Goal: Information Seeking & Learning: Find specific fact

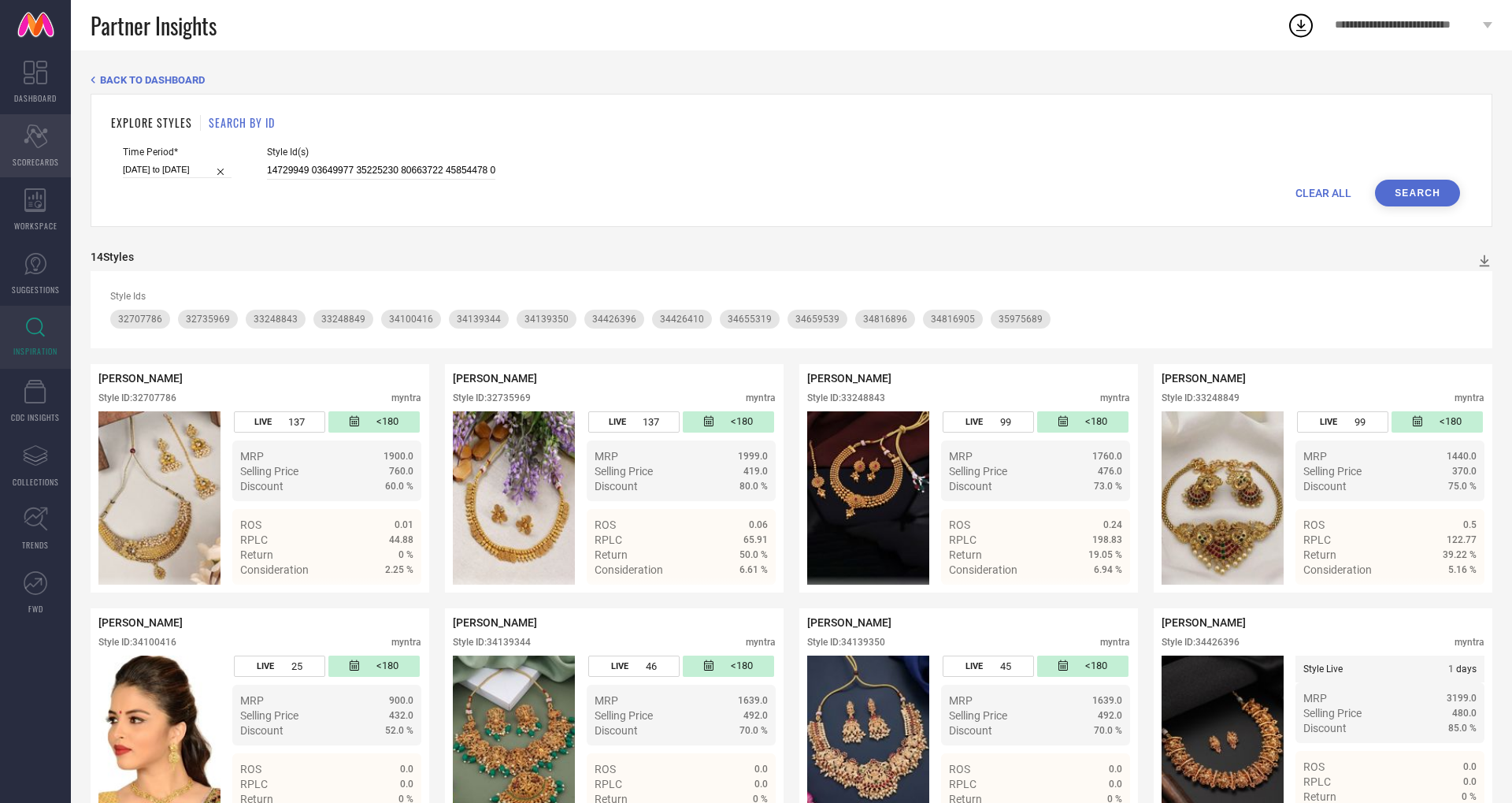
drag, startPoint x: 0, startPoint y: 0, endPoint x: 10, endPoint y: 140, distance: 140.4
click at [10, 140] on div "DASHBOARD Scorecard SCORECARDS WORKSPACE SUGGESTIONS INSPIRATION CDC INSIGHTS A…" at bounding box center [756, 699] width 1512 height 1299
type input "34404245 34404341 34404144 30940339 34389616 34413862 34404060 34403902 3440491…"
paste input "23219084 33058799 23219082 27971986 36812377 36812376 36805092 36766072 3655005…"
drag, startPoint x: 477, startPoint y: 167, endPoint x: 250, endPoint y: 165, distance: 227.0
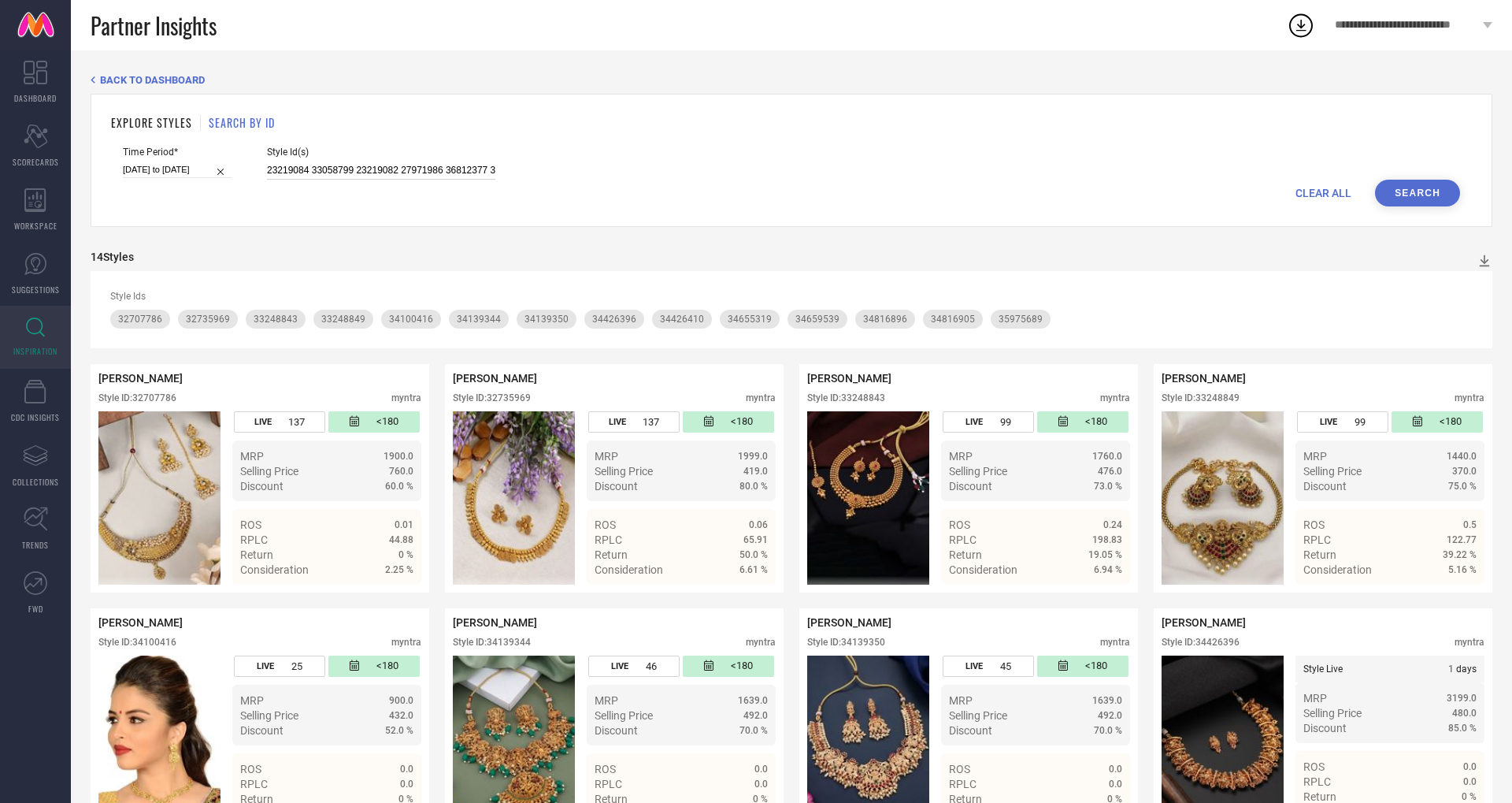
click at [267, 165] on input "23219084 33058799 23219082 27971986 36812377 36812376 36805092 36766072 3655005…" at bounding box center [381, 170] width 228 height 18
type input "23219084 33058799 23219082 27971986 36812377 36812376 36805092 36766072 3655005…"
paste input "35953338 35091653 34815698 34534515 34534493 34534504 34712377 34712382 3453448…"
type input "35953338 35091653 34815698 34534515 34534493 34534504 34712377 34712382 3453448…"
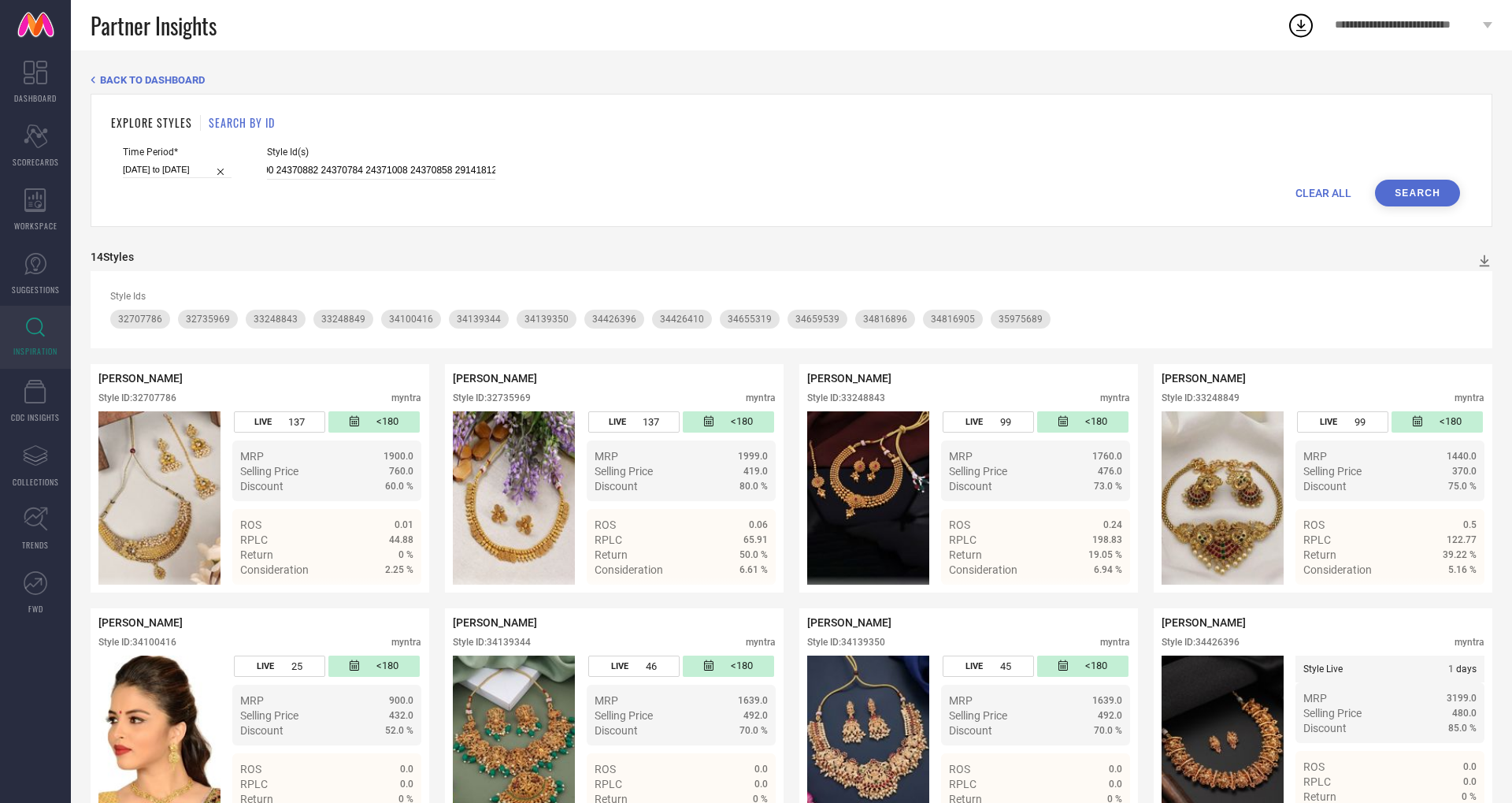
scroll to position [0, 0]
click at [478, 171] on div "Time Period* [DATE] to [DATE] Style Id(s) 35953338 35091653 34815698 34534515 3…" at bounding box center [791, 162] width 1336 height 33
drag, startPoint x: 249, startPoint y: 170, endPoint x: 477, endPoint y: 169, distance: 228.0
click at [477, 169] on div "Time Period* [DATE] to [DATE] Style Id(s) 35953338 35091653 34815698 34534515 3…" at bounding box center [791, 162] width 1336 height 33
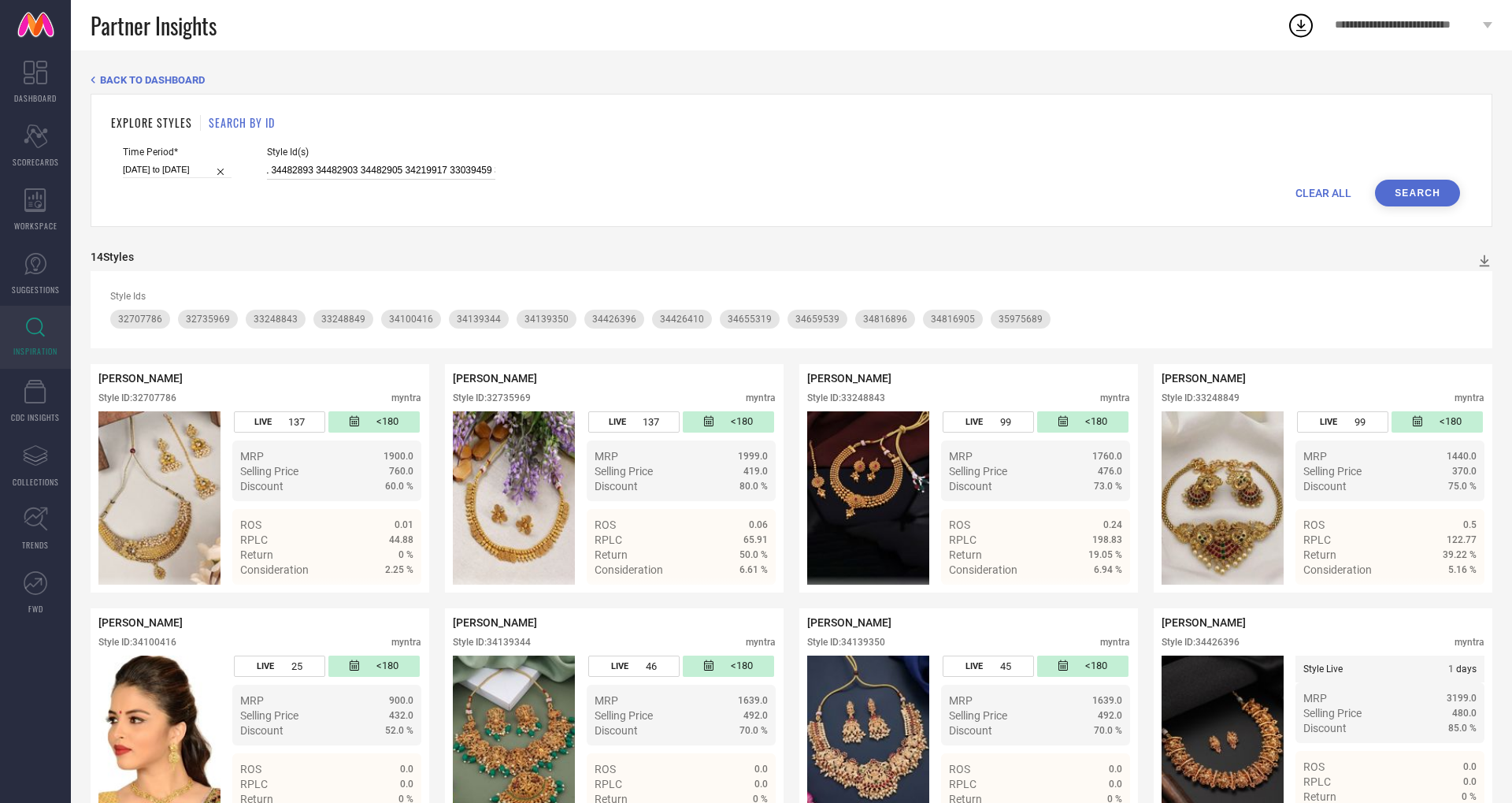
scroll to position [0, 0]
drag, startPoint x: 477, startPoint y: 168, endPoint x: 148, endPoint y: 112, distance: 333.7
click at [148, 112] on div "EXPLORE STYLES SEARCH BY ID Time Period* [DATE] to [DATE] Style Id(s) 35953338 …" at bounding box center [791, 160] width 1402 height 134
click at [1433, 198] on button "Search" at bounding box center [1417, 193] width 85 height 27
